Goal: Task Accomplishment & Management: Manage account settings

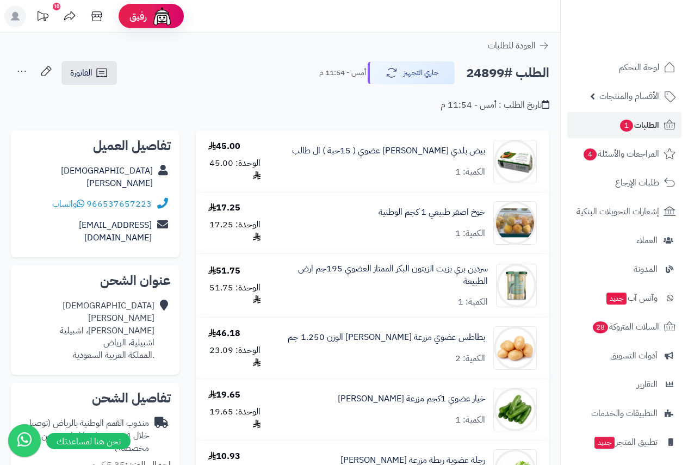
scroll to position [489, 0]
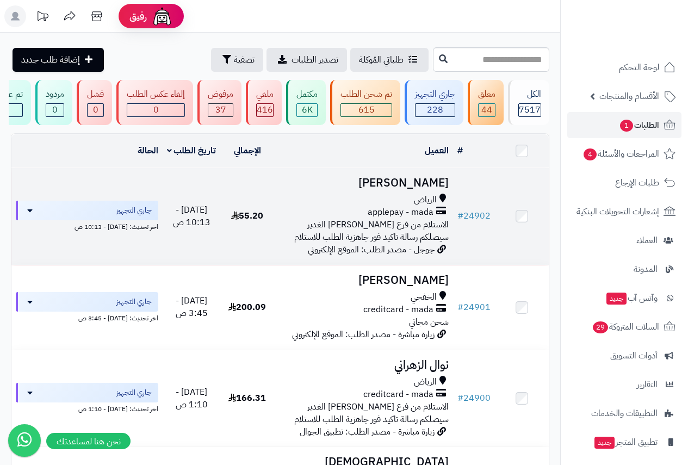
click at [427, 206] on span "الرياض" at bounding box center [425, 200] width 23 height 13
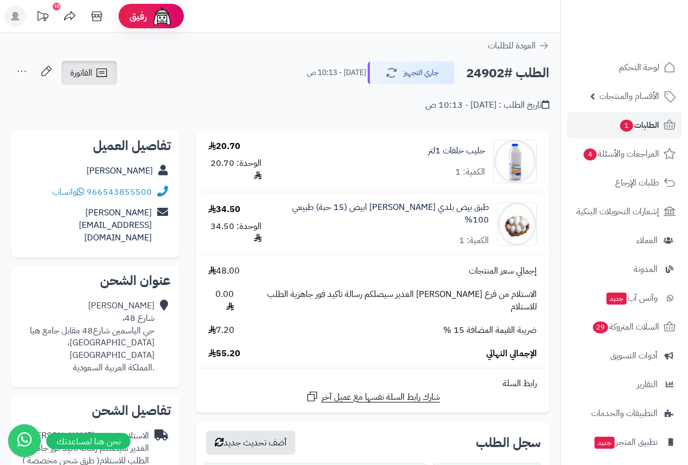
click at [94, 71] on link "الفاتورة" at bounding box center [88, 73] width 55 height 24
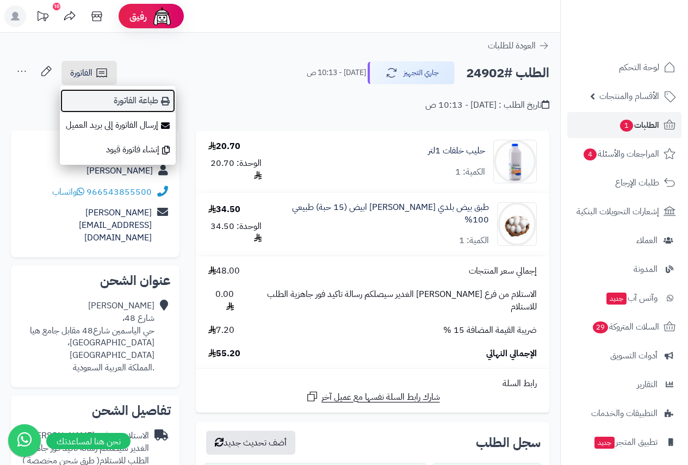
click at [138, 97] on link "طباعة الفاتورة" at bounding box center [118, 101] width 116 height 24
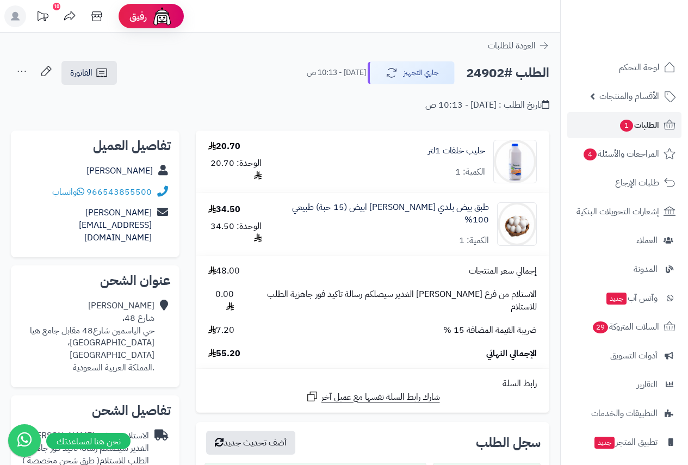
click at [315, 120] on input "**********" at bounding box center [280, 121] width 560 height 3
click at [551, 268] on div "**********" at bounding box center [373, 377] width 370 height 495
click at [637, 119] on span "الطلبات 1" at bounding box center [639, 124] width 40 height 15
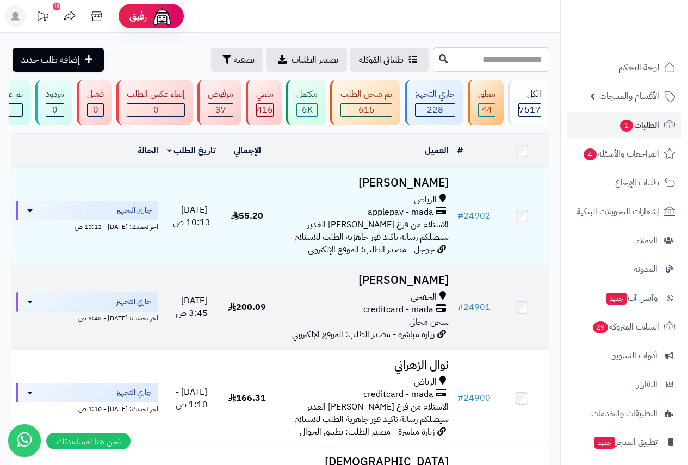
click at [425, 300] on span "الخفجي" at bounding box center [424, 297] width 26 height 13
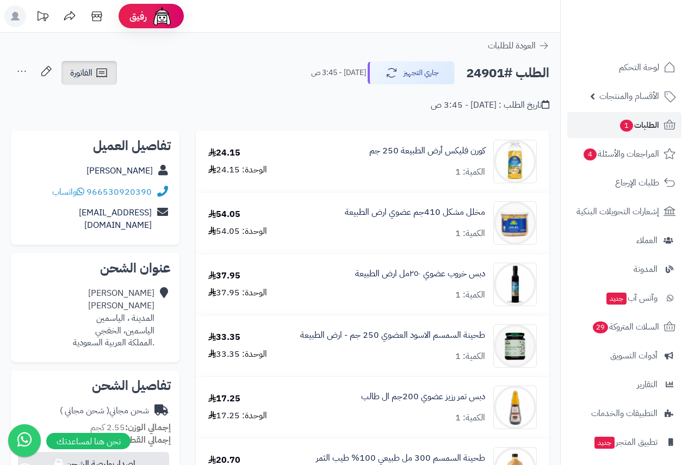
click at [90, 70] on span "الفاتورة" at bounding box center [81, 72] width 22 height 13
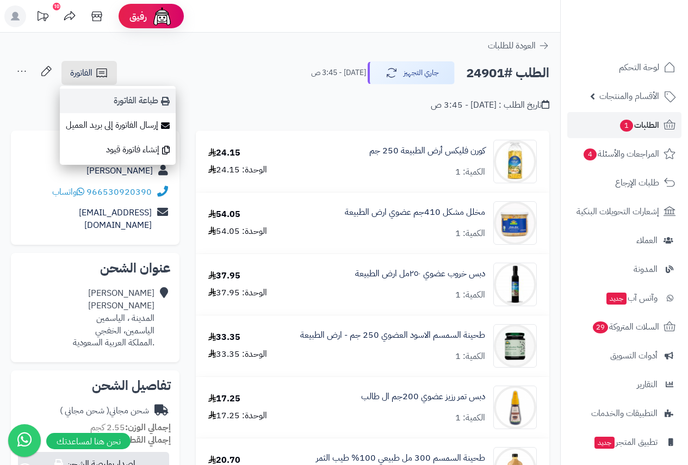
click at [146, 105] on link "طباعة الفاتورة" at bounding box center [118, 101] width 116 height 24
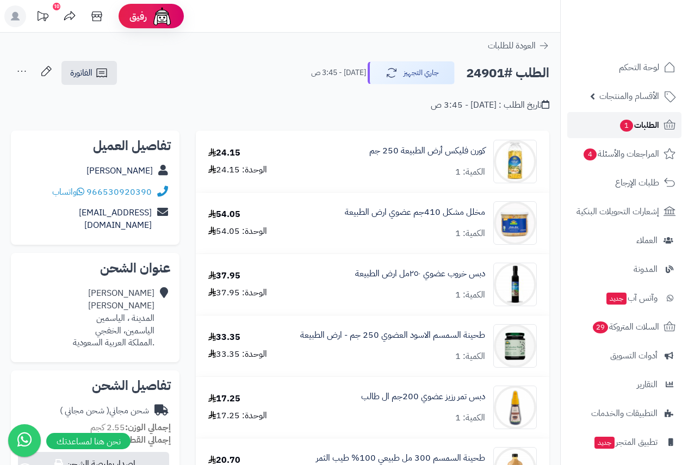
click at [638, 134] on link "الطلبات 1" at bounding box center [624, 125] width 114 height 26
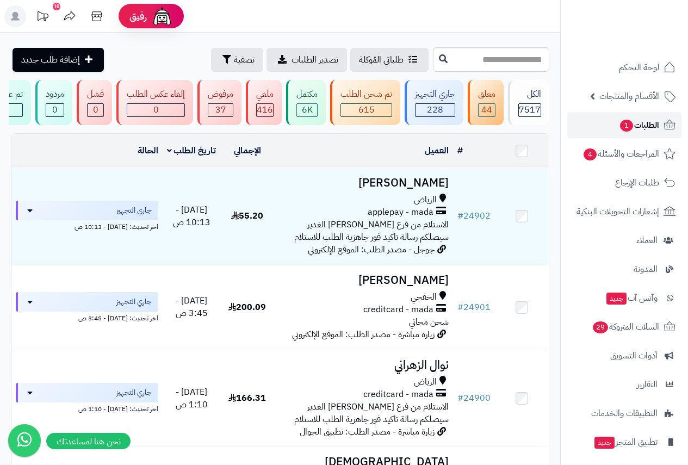
click at [646, 120] on span "الطلبات 1" at bounding box center [639, 124] width 40 height 15
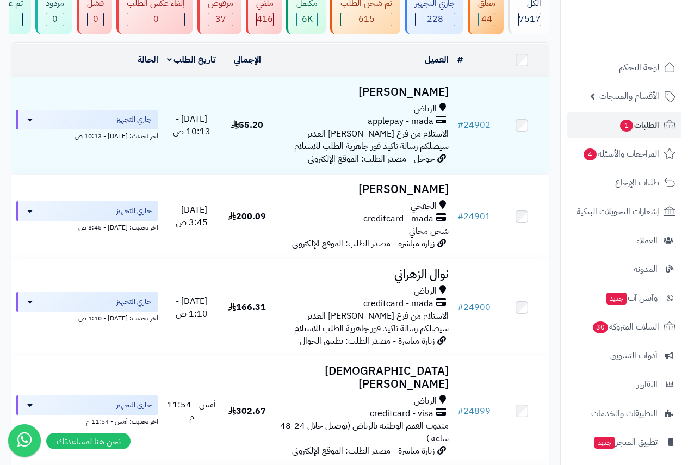
scroll to position [136, 0]
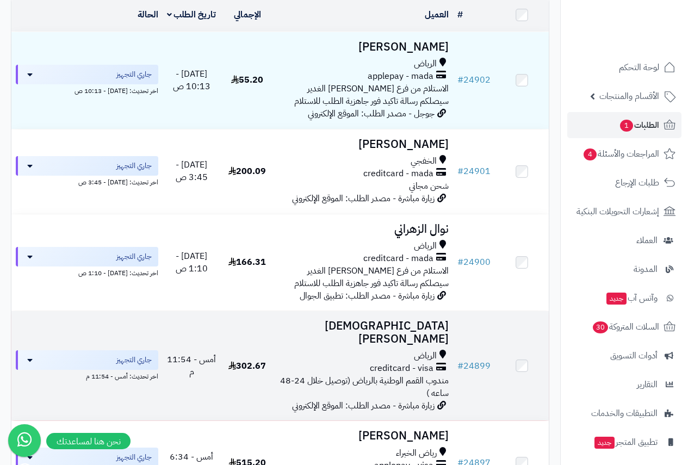
click at [402, 337] on h3 "[DEMOGRAPHIC_DATA][PERSON_NAME]" at bounding box center [363, 332] width 170 height 25
click at [402, 335] on h3 "[DEMOGRAPHIC_DATA][PERSON_NAME]" at bounding box center [363, 332] width 170 height 25
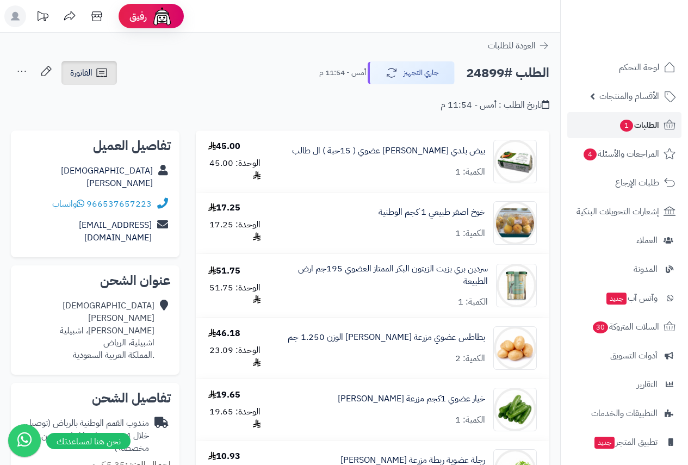
click at [86, 73] on span "الفاتورة" at bounding box center [81, 72] width 22 height 13
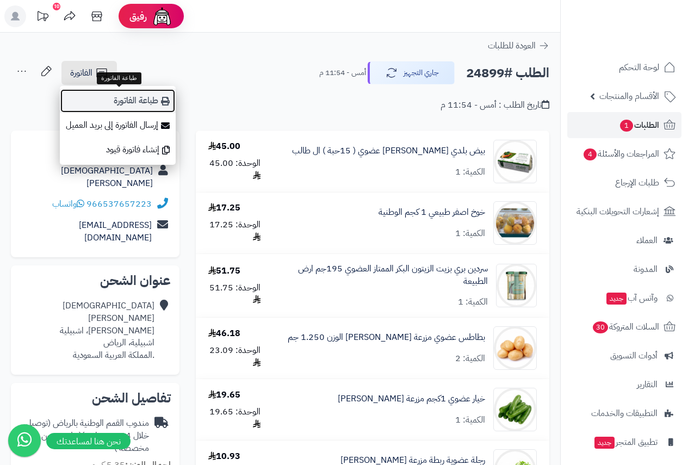
click at [130, 101] on link "طباعة الفاتورة" at bounding box center [118, 101] width 116 height 24
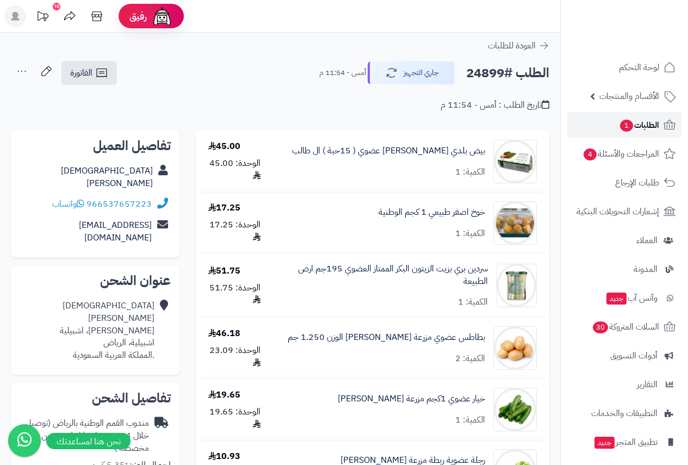
click at [633, 120] on span "الطلبات 1" at bounding box center [639, 124] width 40 height 15
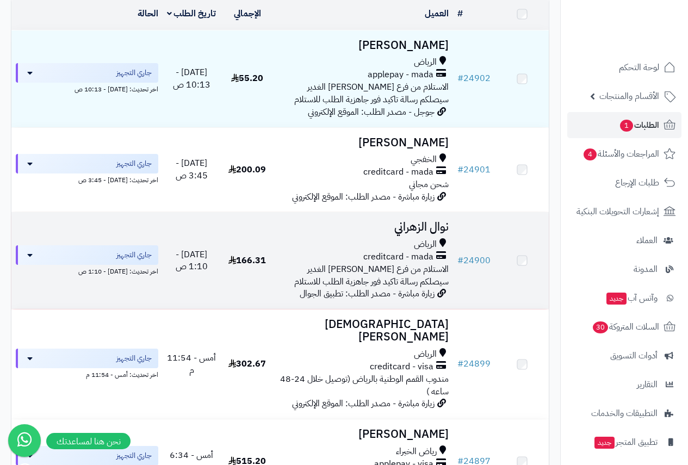
scroll to position [136, 0]
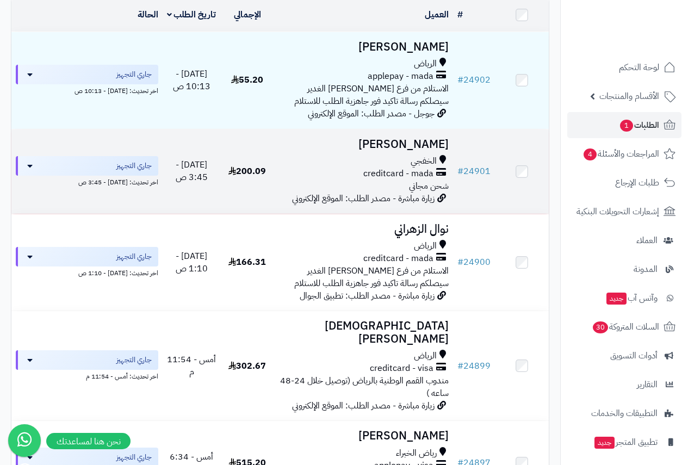
click at [422, 165] on span "الخفجي" at bounding box center [424, 161] width 26 height 13
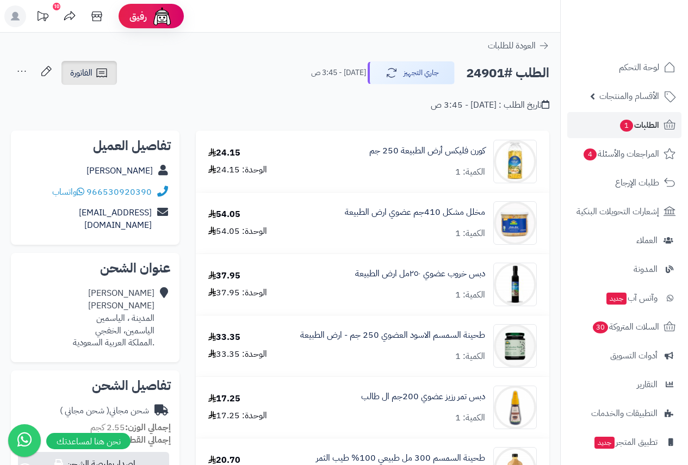
click at [99, 77] on icon at bounding box center [101, 73] width 10 height 9
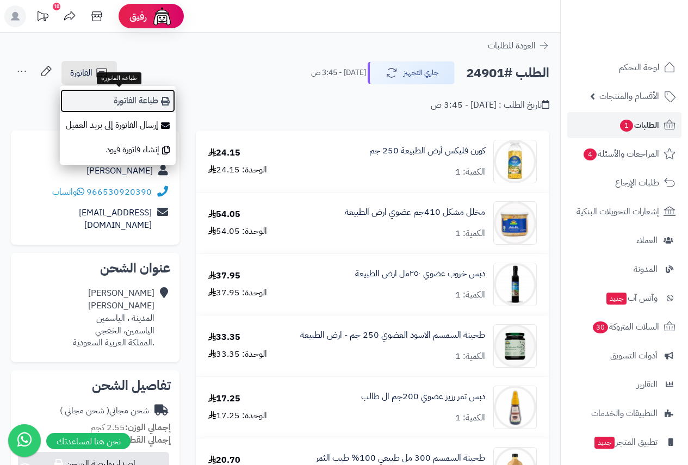
click at [134, 99] on link "طباعة الفاتورة" at bounding box center [118, 101] width 116 height 24
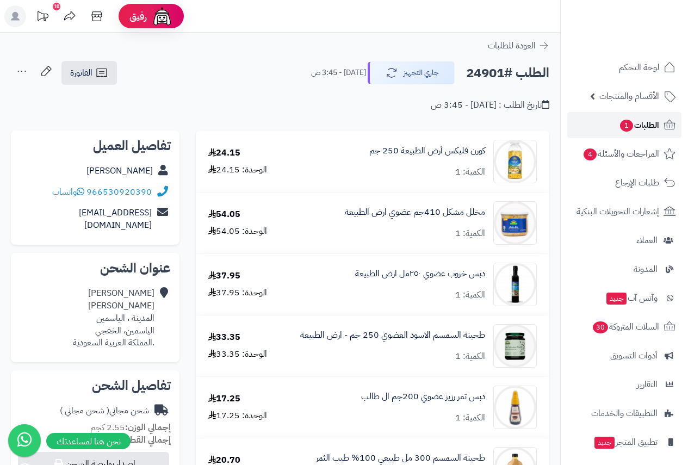
click at [636, 122] on span "الطلبات 1" at bounding box center [639, 124] width 40 height 15
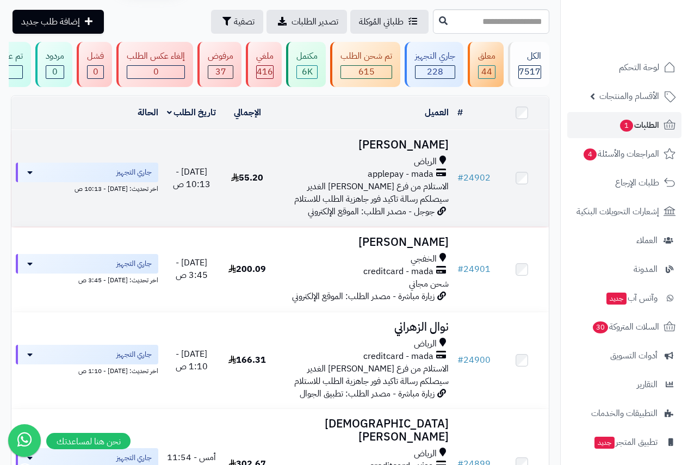
scroll to position [91, 0]
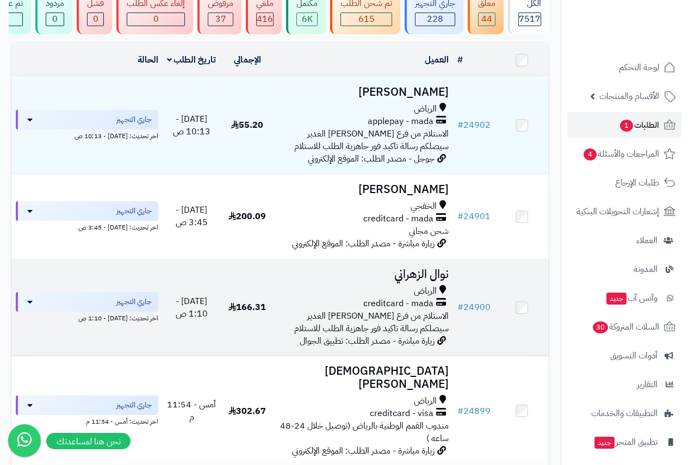
click at [422, 292] on span "الرياض" at bounding box center [425, 291] width 23 height 13
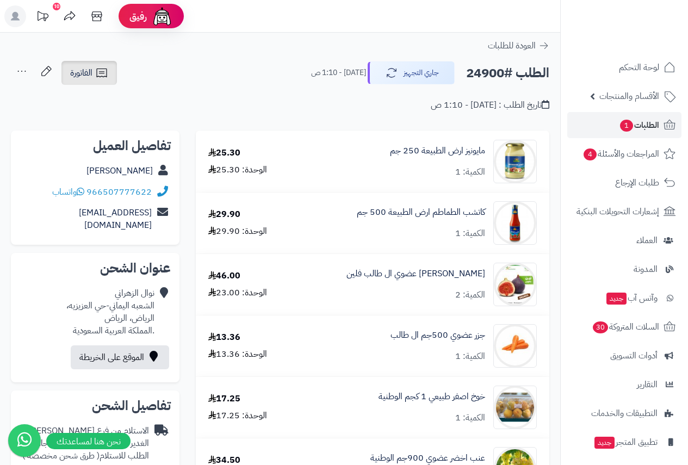
click at [101, 74] on icon at bounding box center [101, 72] width 13 height 13
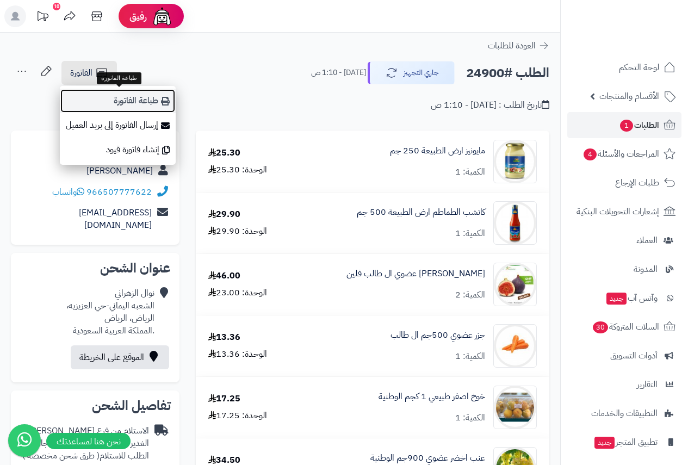
click at [111, 95] on link "طباعة الفاتورة" at bounding box center [118, 101] width 116 height 24
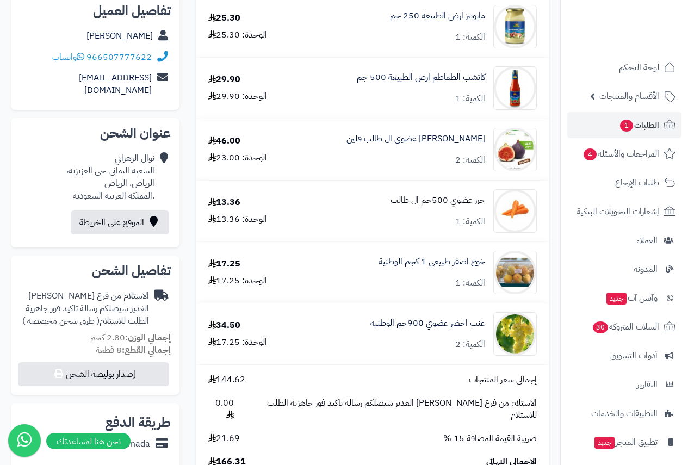
scroll to position [181, 0]
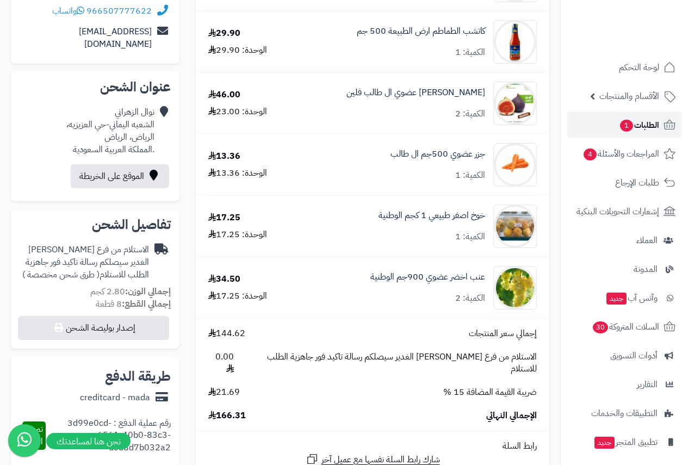
click at [620, 125] on span "1" at bounding box center [626, 126] width 13 height 12
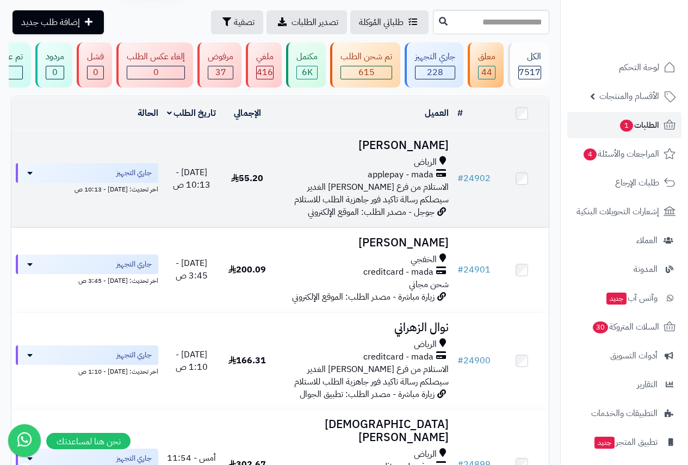
scroll to position [181, 0]
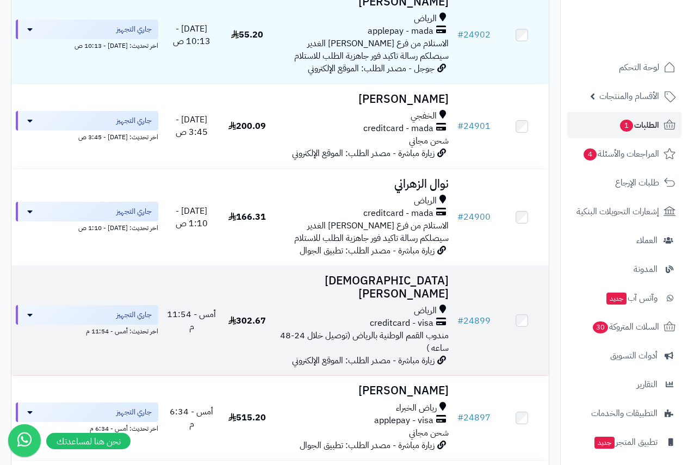
click at [413, 317] on span "creditcard - visa" at bounding box center [402, 323] width 64 height 13
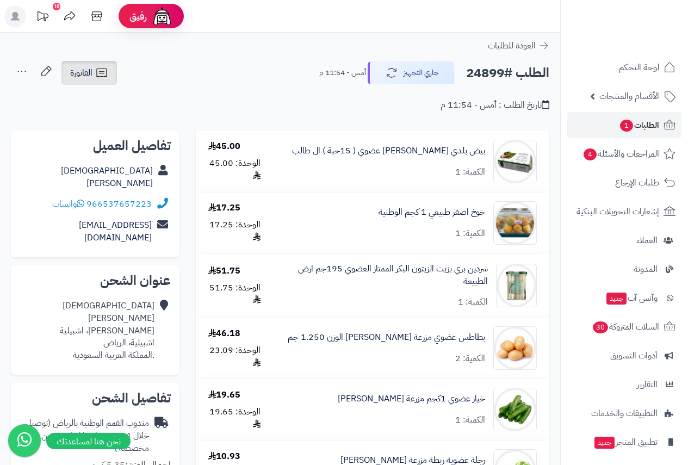
click at [88, 74] on span "الفاتورة" at bounding box center [81, 72] width 22 height 13
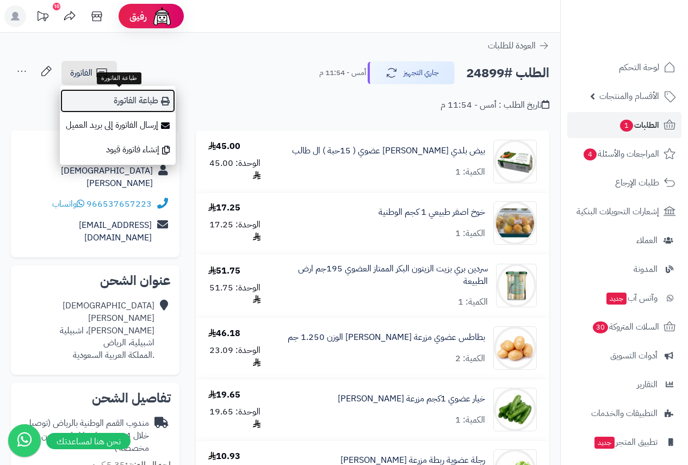
click at [135, 105] on link "طباعة الفاتورة" at bounding box center [118, 101] width 116 height 24
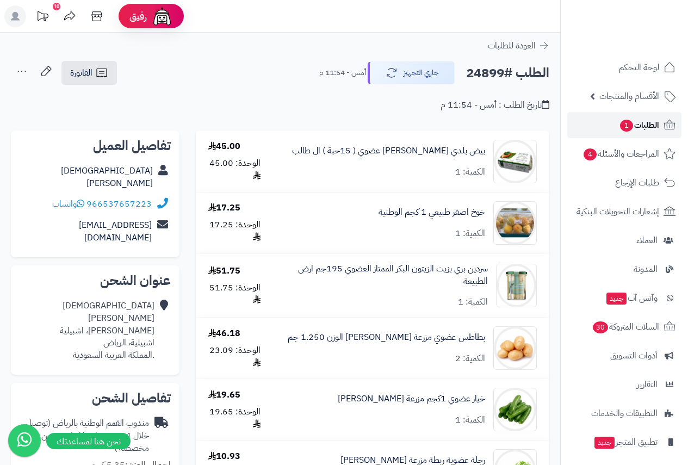
click at [644, 126] on span "الطلبات 1" at bounding box center [639, 124] width 40 height 15
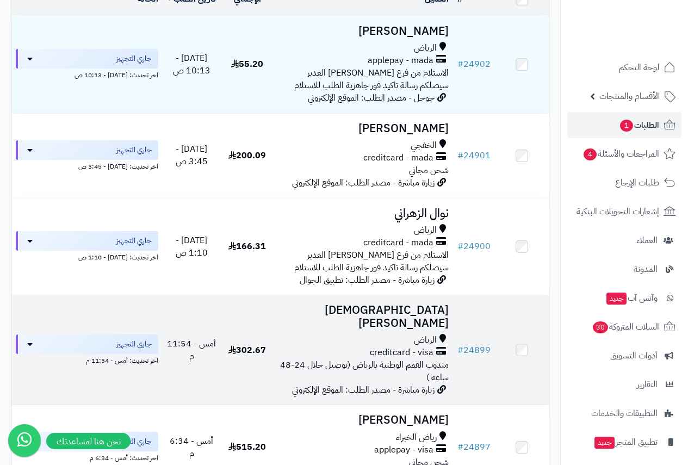
scroll to position [136, 0]
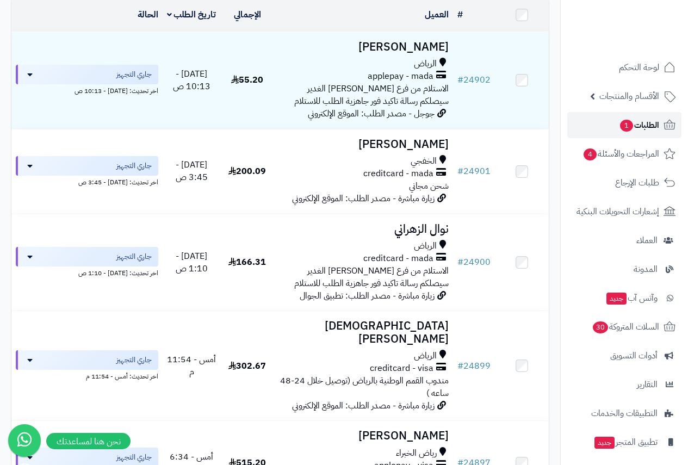
click at [642, 119] on span "الطلبات 1" at bounding box center [639, 124] width 40 height 15
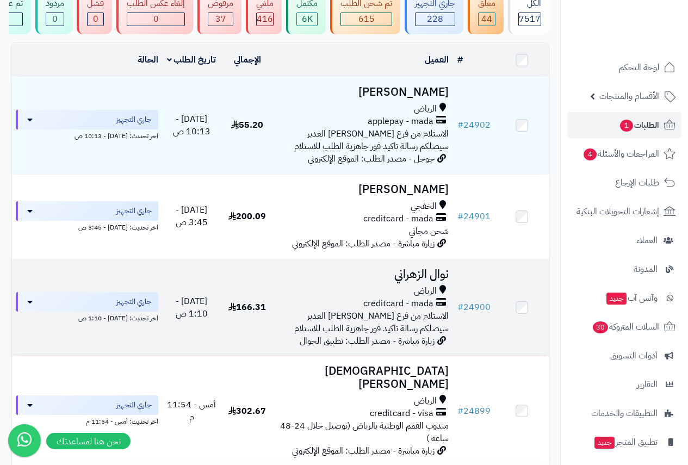
scroll to position [136, 0]
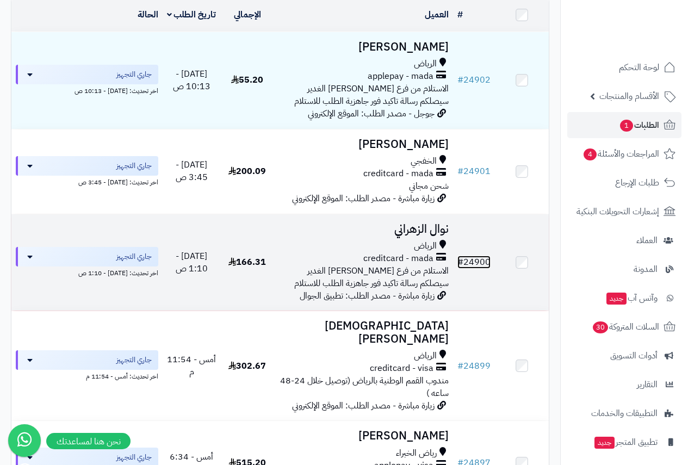
click at [477, 265] on link "# 24900" at bounding box center [473, 262] width 33 height 13
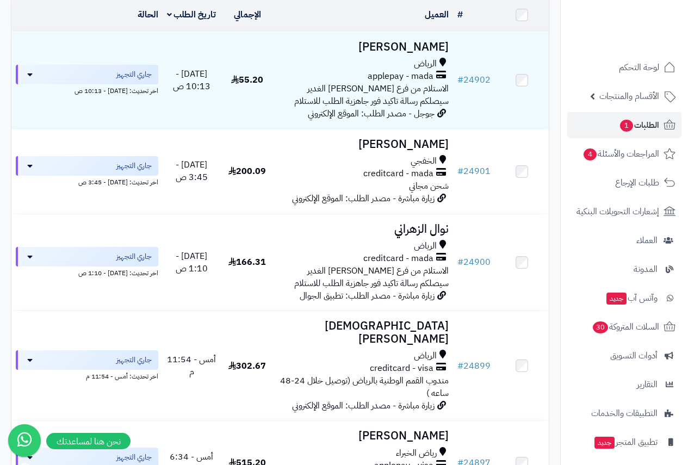
scroll to position [136, 0]
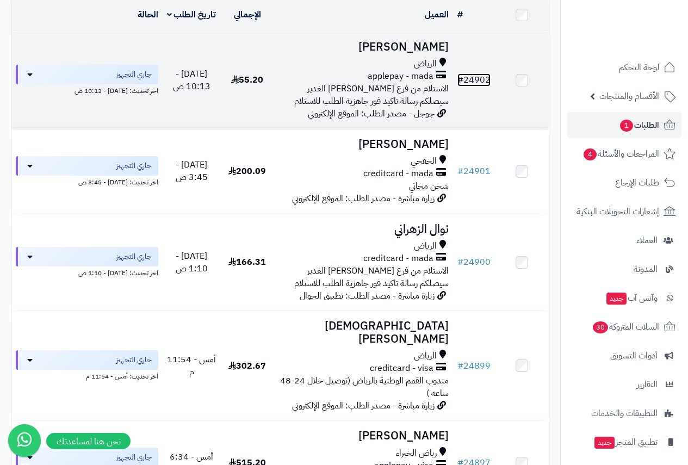
click at [477, 83] on link "# 24902" at bounding box center [473, 79] width 33 height 13
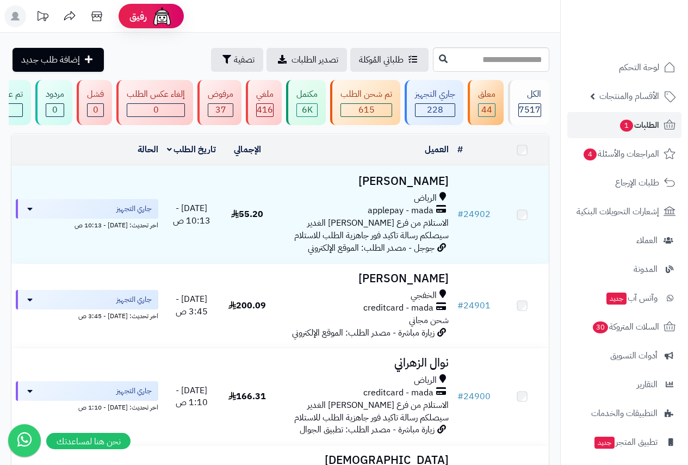
scroll to position [136, 0]
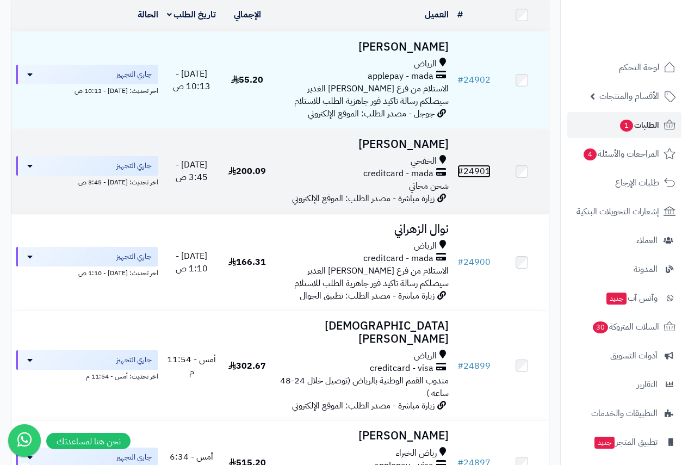
click at [474, 174] on link "# 24901" at bounding box center [473, 171] width 33 height 13
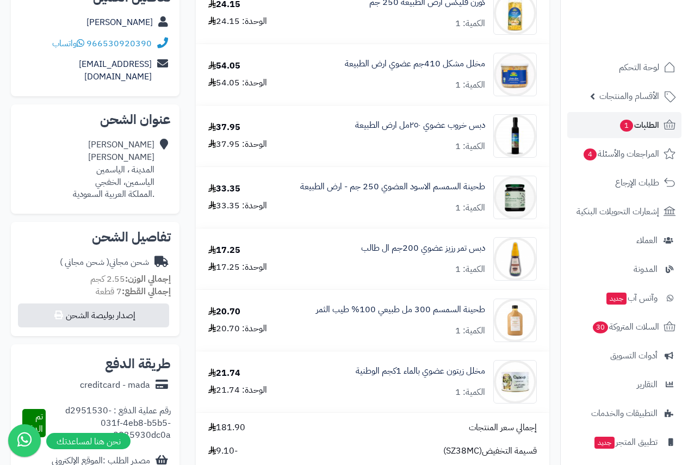
scroll to position [163, 0]
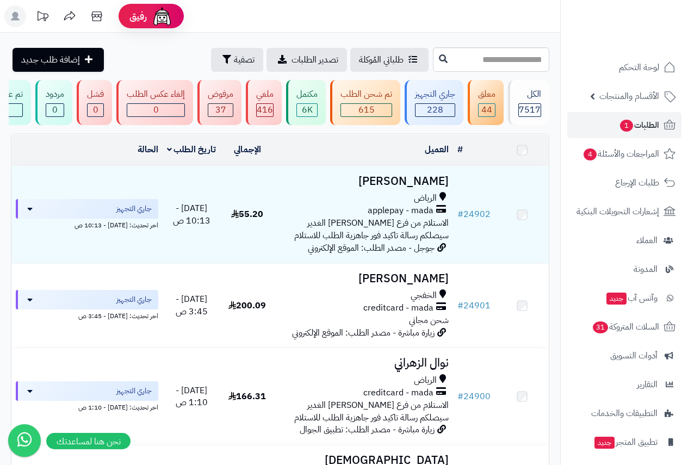
scroll to position [136, 0]
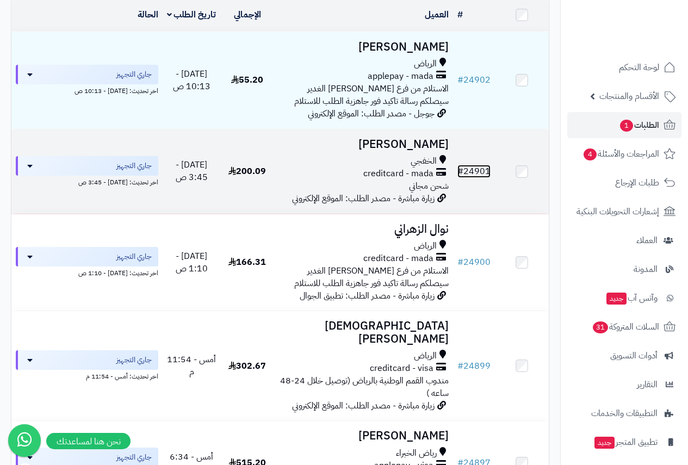
click at [481, 178] on link "# 24901" at bounding box center [473, 171] width 33 height 13
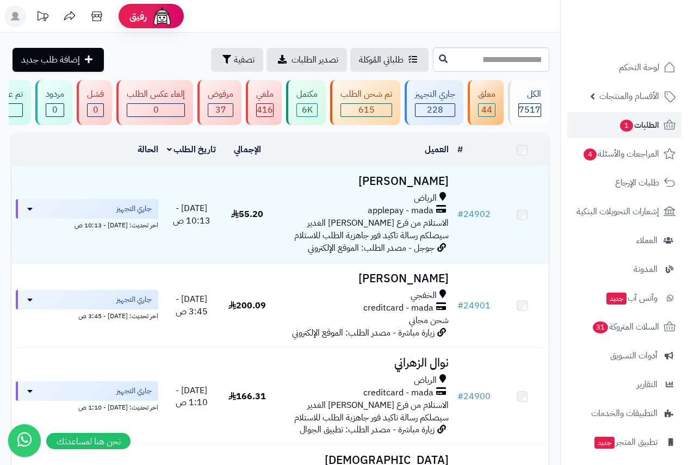
scroll to position [136, 0]
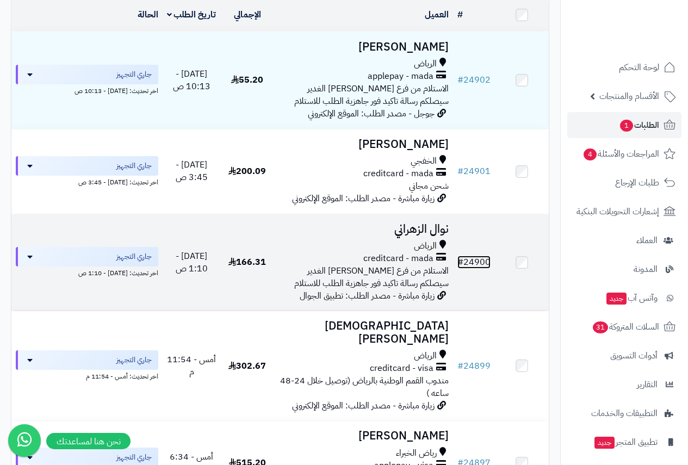
click at [466, 266] on link "# 24900" at bounding box center [473, 262] width 33 height 13
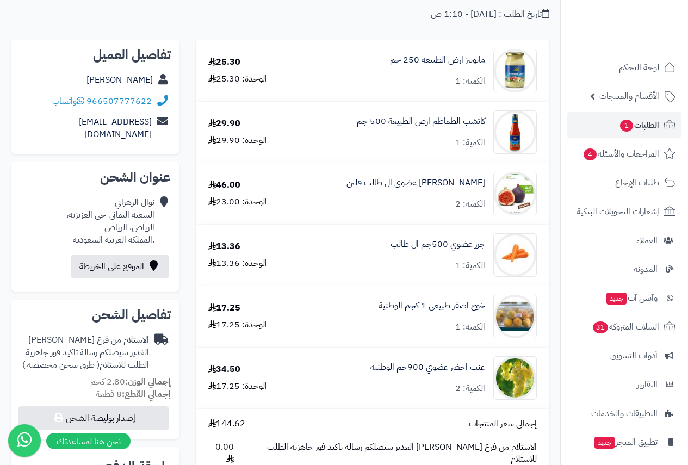
scroll to position [54, 0]
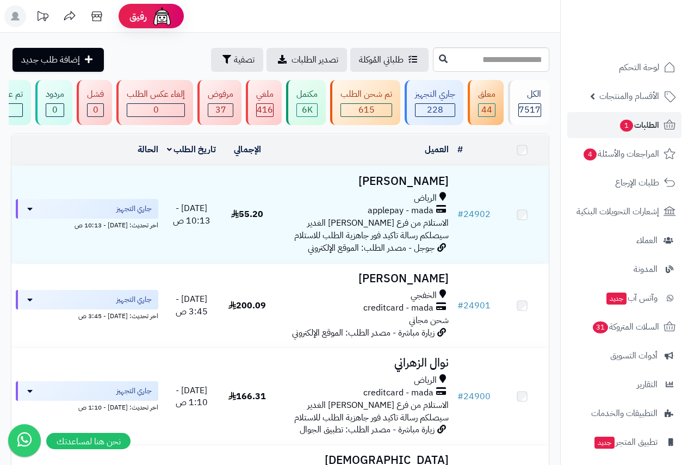
scroll to position [136, 0]
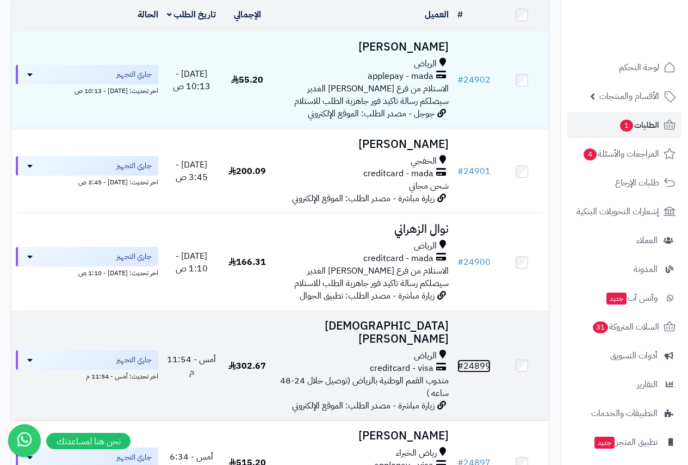
click at [460, 365] on span "#" at bounding box center [460, 365] width 6 height 13
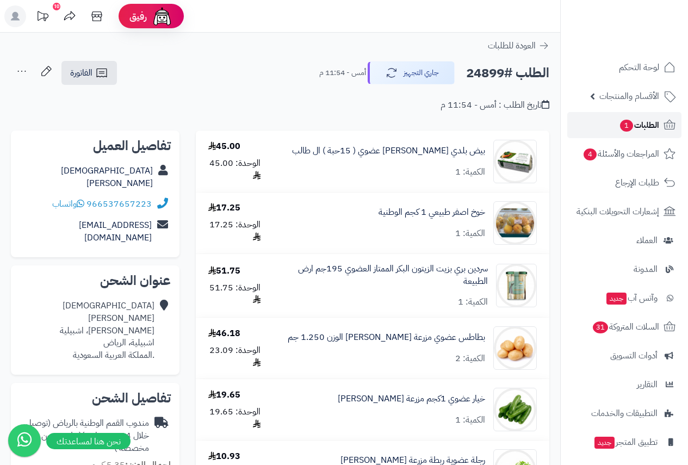
click at [639, 131] on span "الطلبات 1" at bounding box center [639, 124] width 40 height 15
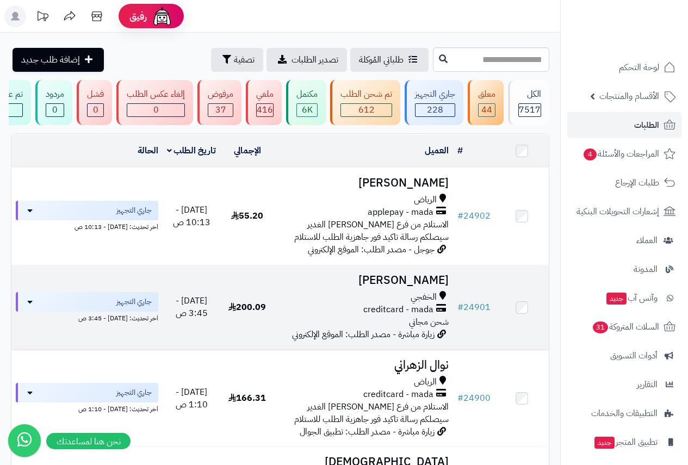
click at [401, 287] on h3 "محمد العازمي" at bounding box center [363, 280] width 170 height 13
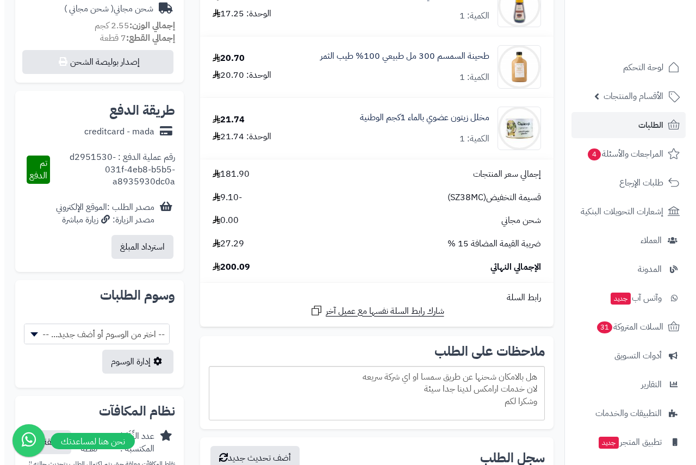
scroll to position [317, 0]
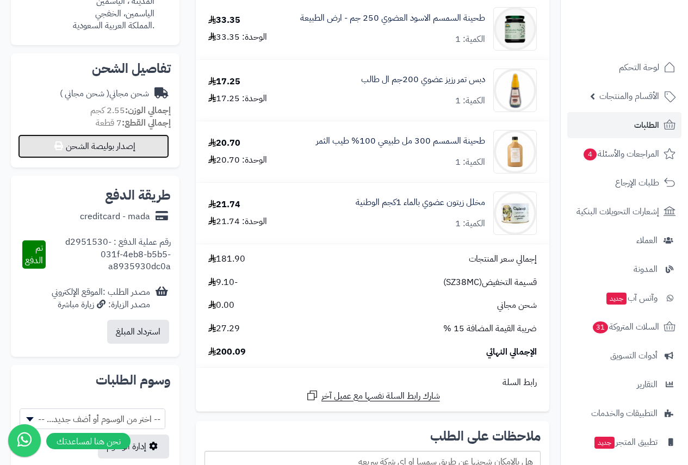
click at [114, 134] on button "إصدار بوليصة الشحن" at bounding box center [93, 146] width 151 height 24
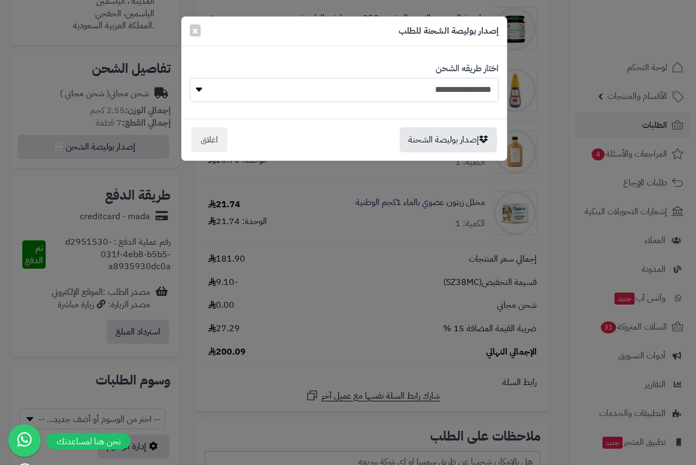
click at [470, 90] on select "**********" at bounding box center [344, 90] width 309 height 24
select select "***"
click at [190, 78] on select "**********" at bounding box center [344, 90] width 309 height 24
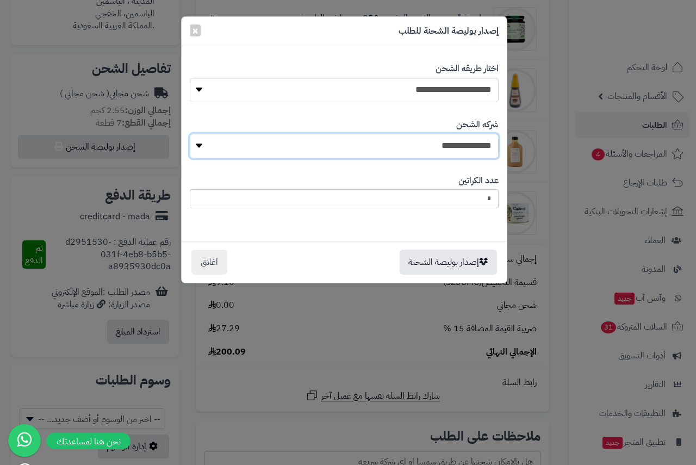
click at [455, 150] on select "**********" at bounding box center [344, 146] width 309 height 24
select select "****"
click at [194, 134] on select "**********" at bounding box center [344, 146] width 309 height 24
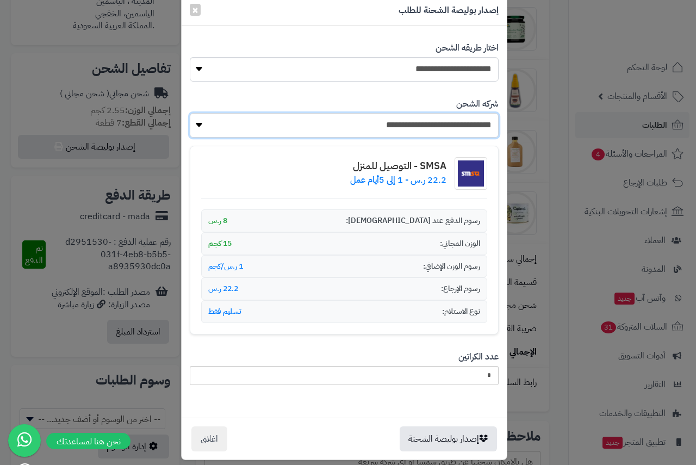
scroll to position [32, 0]
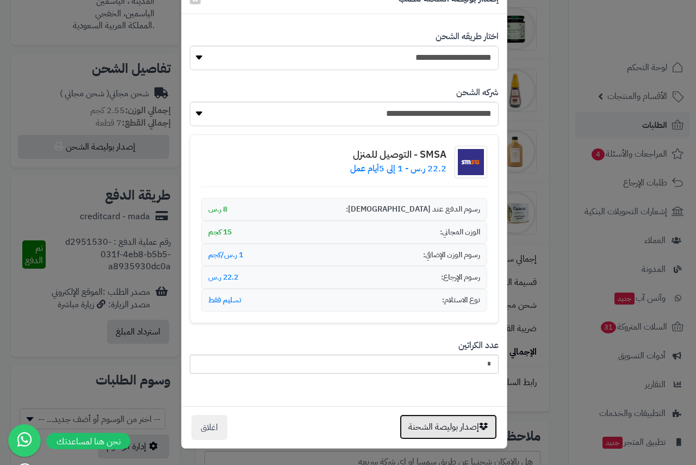
click at [467, 427] on button "إصدار بوليصة الشحنة" at bounding box center [448, 426] width 97 height 25
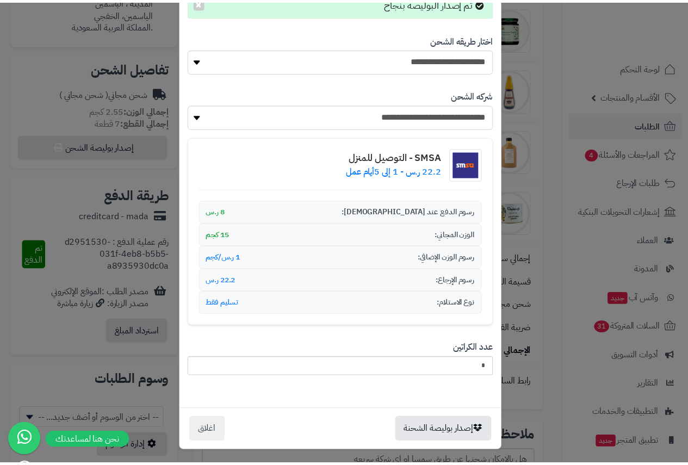
scroll to position [67, 0]
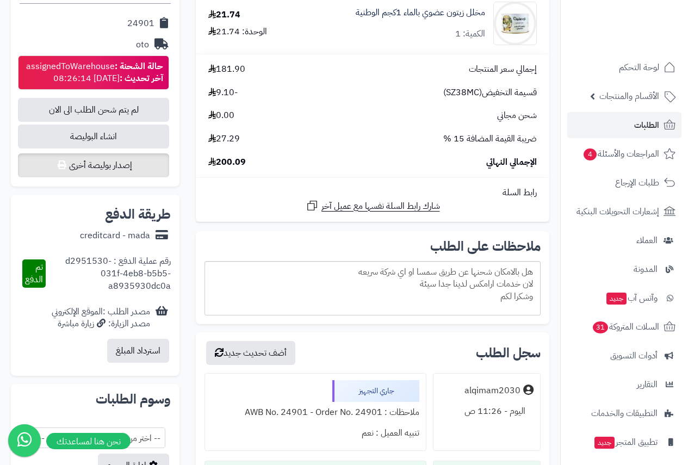
scroll to position [498, 0]
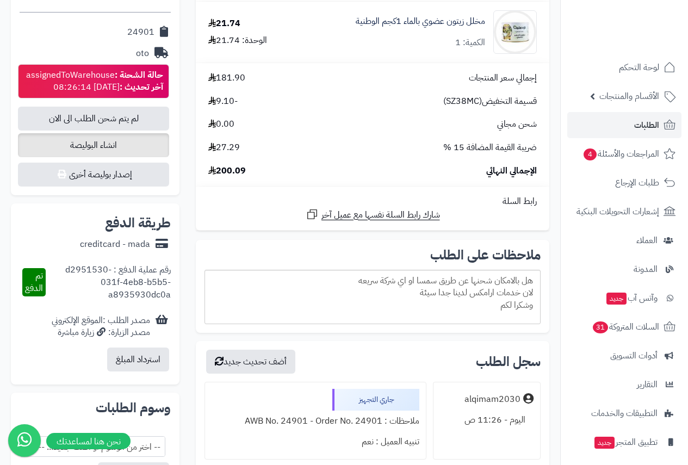
click at [119, 133] on span "انشاء البوليصة" at bounding box center [93, 145] width 151 height 24
click at [131, 69] on strong "حالة الشحنة :" at bounding box center [139, 75] width 48 height 13
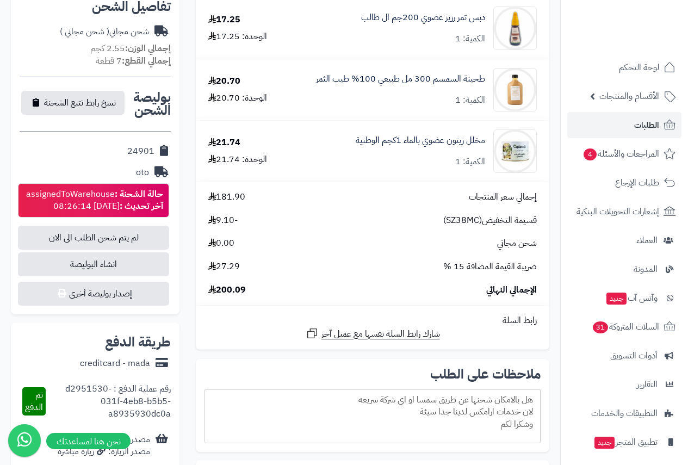
scroll to position [334, 0]
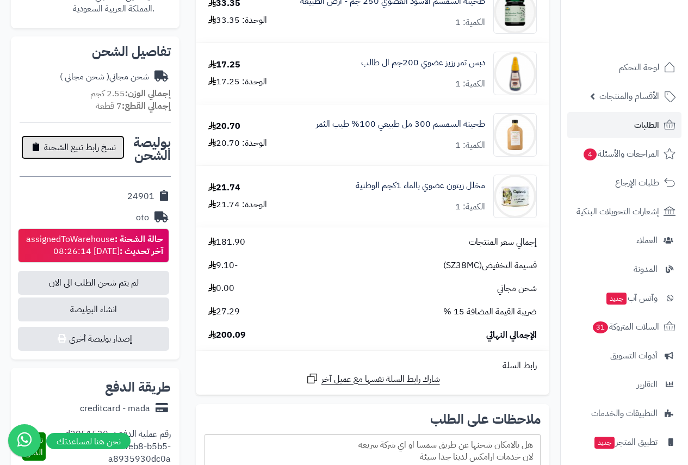
click at [78, 141] on span "نسخ رابط تتبع الشحنة" at bounding box center [80, 147] width 72 height 13
click at [150, 142] on h2 "بوليصة الشحن" at bounding box center [132, 148] width 77 height 13
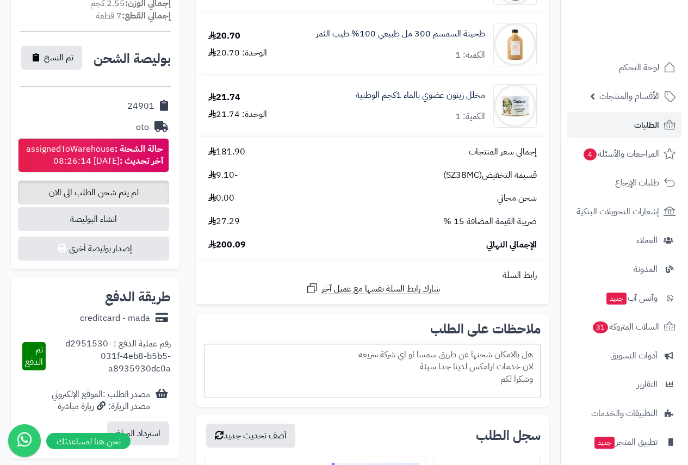
scroll to position [425, 0]
click at [138, 142] on strong "حالة الشحنة :" at bounding box center [139, 148] width 48 height 13
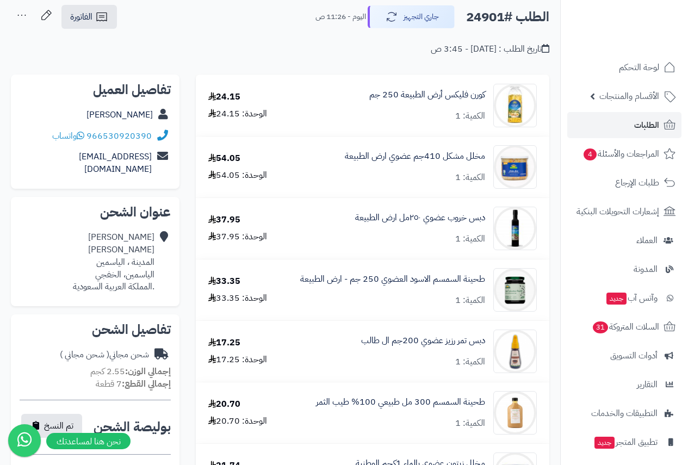
scroll to position [0, 0]
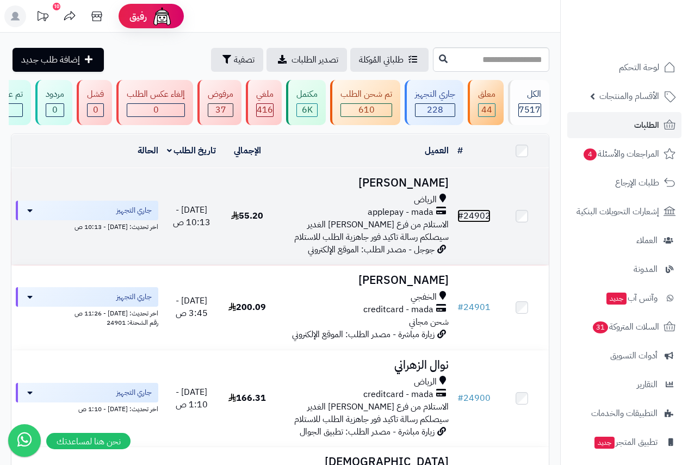
click at [488, 222] on link "# 24902" at bounding box center [473, 215] width 33 height 13
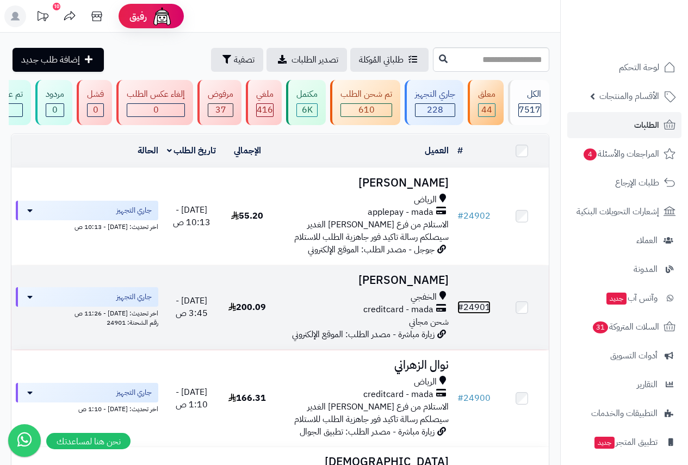
click at [484, 313] on link "# 24901" at bounding box center [473, 307] width 33 height 13
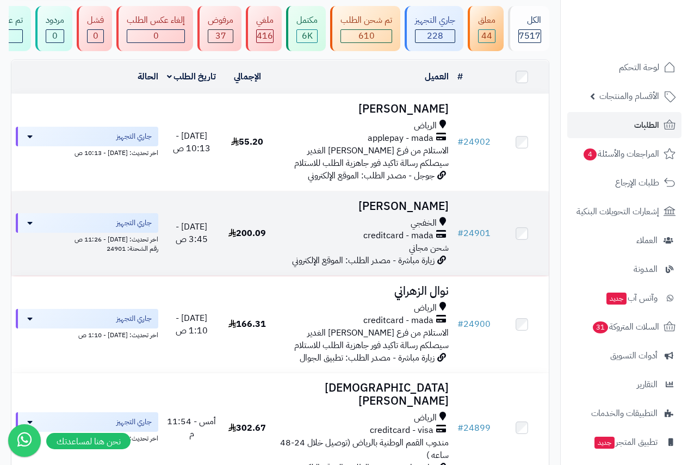
scroll to position [109, 0]
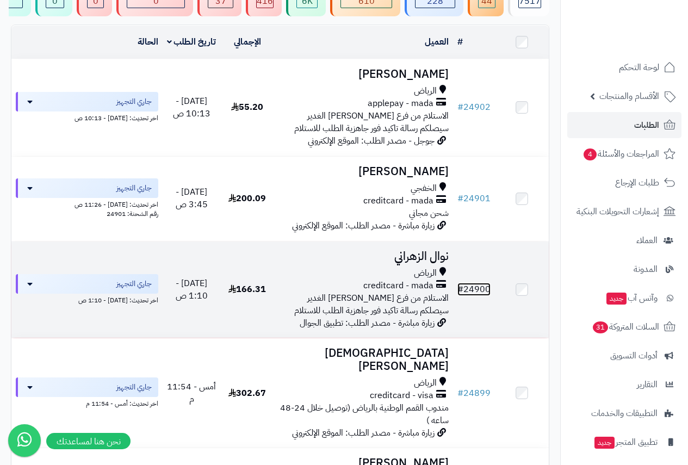
click at [482, 294] on link "# 24900" at bounding box center [473, 289] width 33 height 13
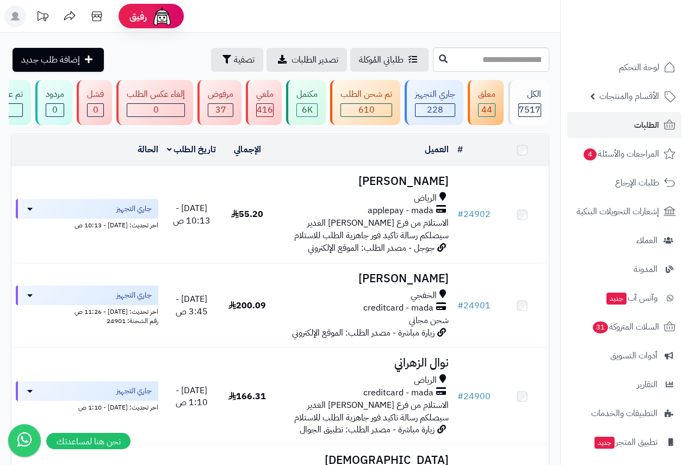
scroll to position [109, 0]
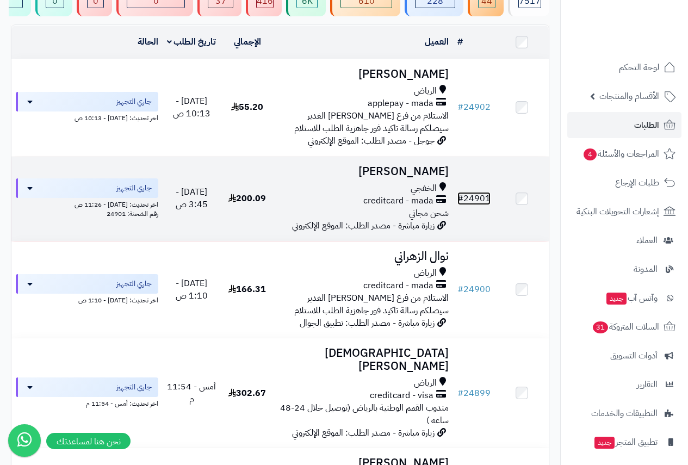
click at [488, 201] on link "# 24901" at bounding box center [473, 198] width 33 height 13
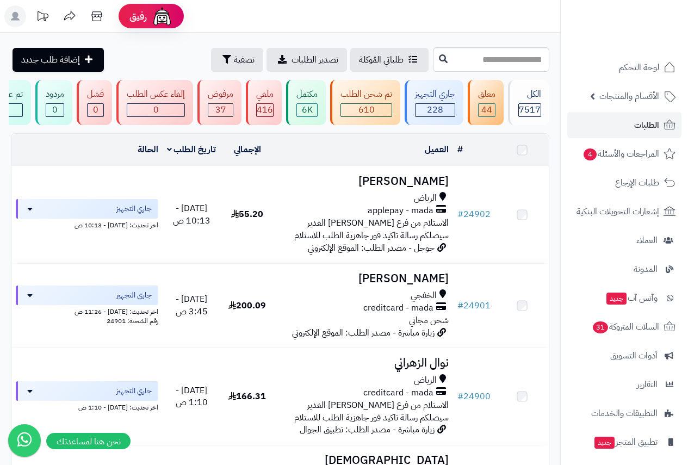
scroll to position [109, 0]
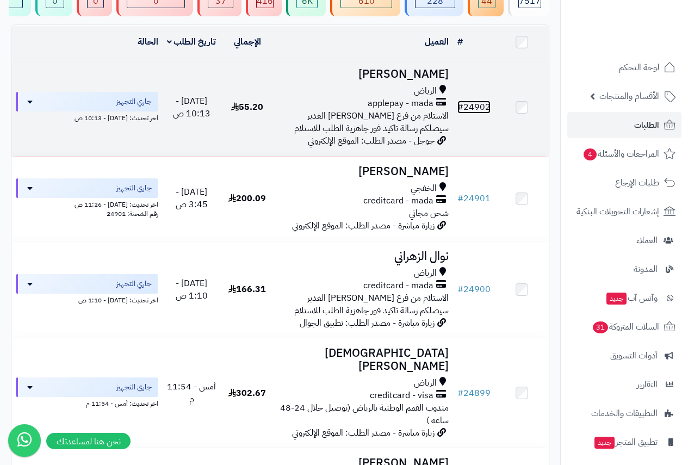
click at [483, 110] on link "# 24902" at bounding box center [473, 107] width 33 height 13
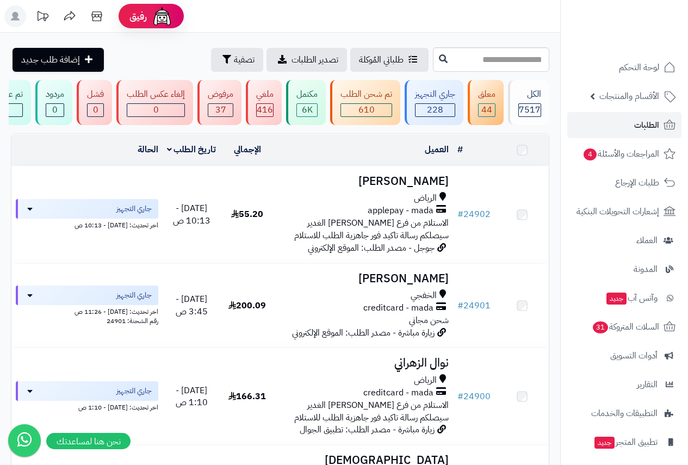
scroll to position [109, 0]
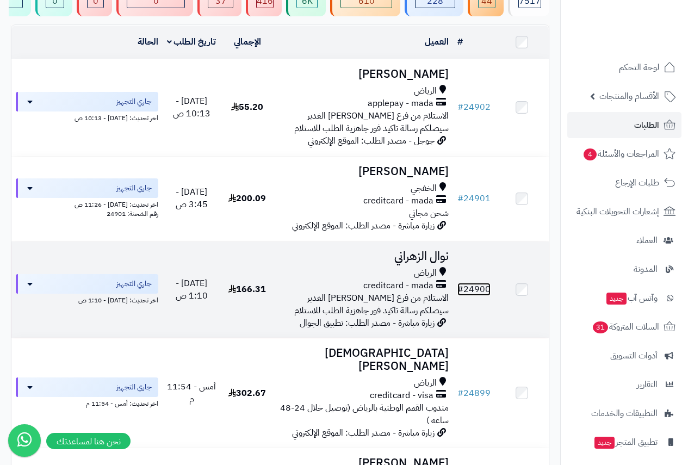
click at [463, 294] on span "#" at bounding box center [460, 289] width 6 height 13
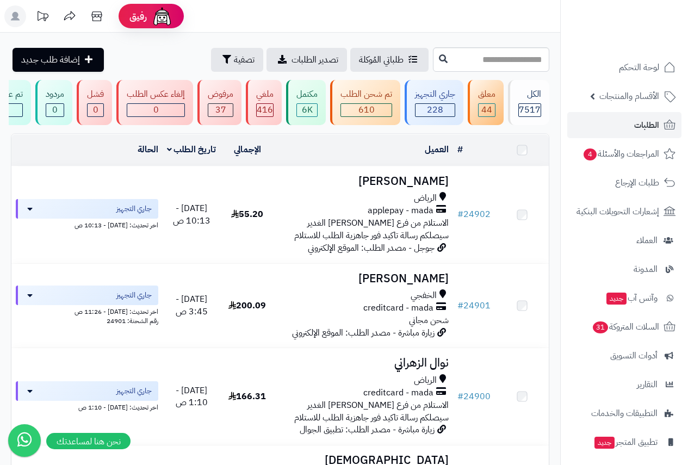
scroll to position [109, 0]
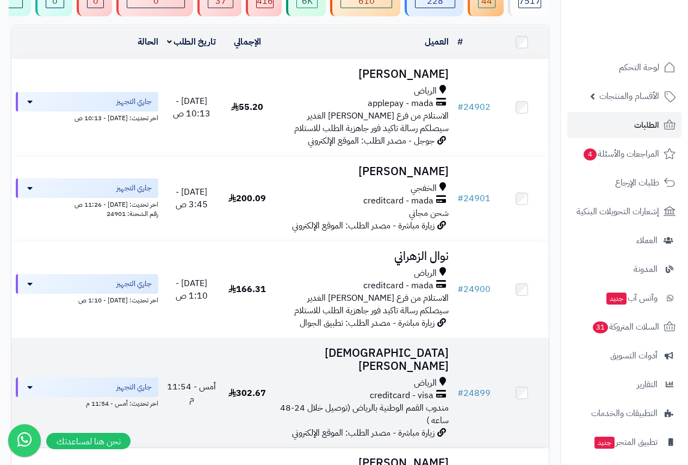
click at [449, 389] on div "creditcard - visa" at bounding box center [363, 395] width 170 height 13
click at [466, 391] on link "# 24899" at bounding box center [473, 393] width 33 height 13
click at [479, 393] on link "# 24899" at bounding box center [473, 393] width 33 height 13
click at [408, 394] on span "creditcard - visa" at bounding box center [402, 395] width 64 height 13
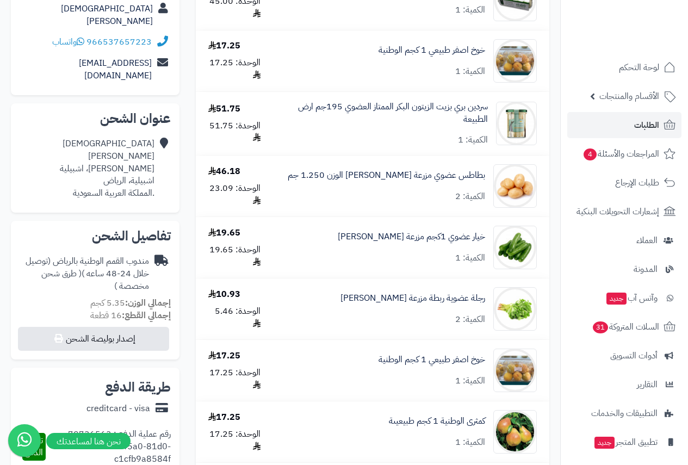
scroll to position [163, 0]
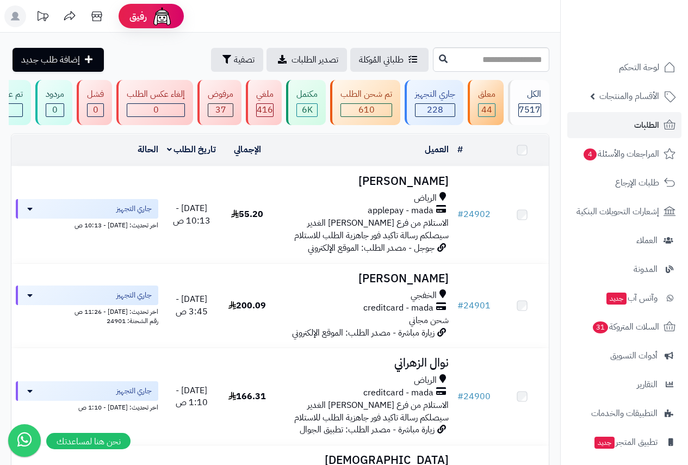
scroll to position [109, 0]
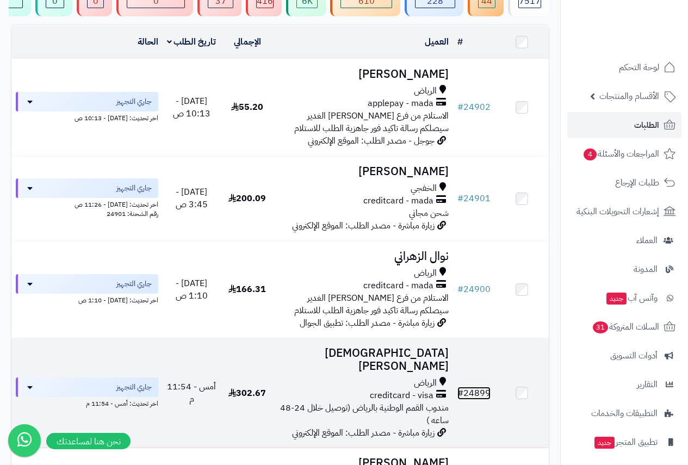
click at [478, 395] on link "# 24899" at bounding box center [473, 393] width 33 height 13
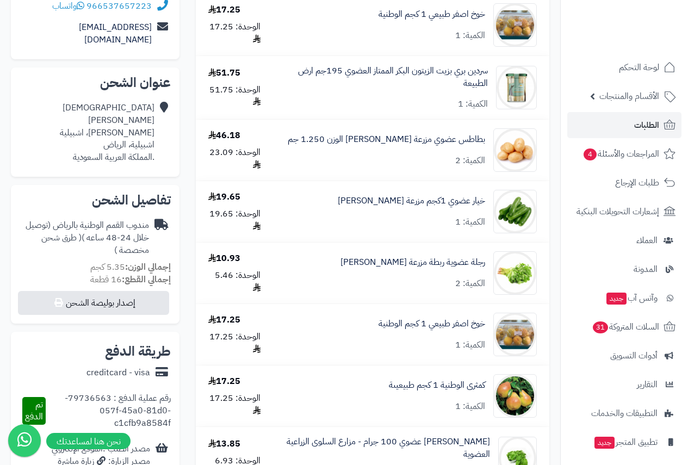
scroll to position [217, 0]
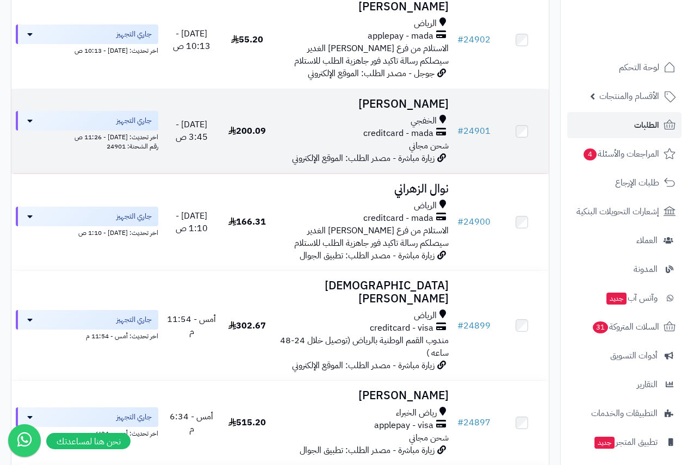
scroll to position [217, 0]
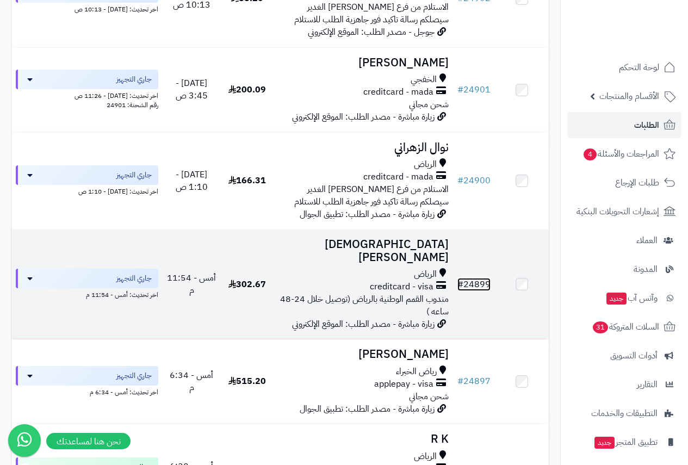
click at [481, 284] on link "# 24899" at bounding box center [473, 284] width 33 height 13
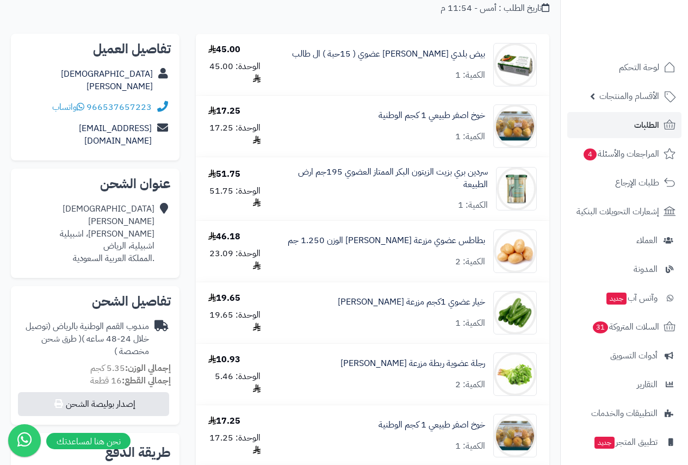
scroll to position [109, 0]
